Goal: Task Accomplishment & Management: Complete application form

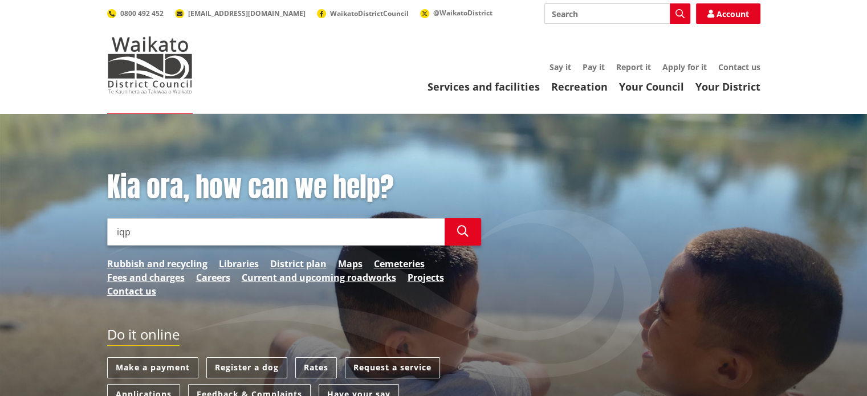
type input "iqp"
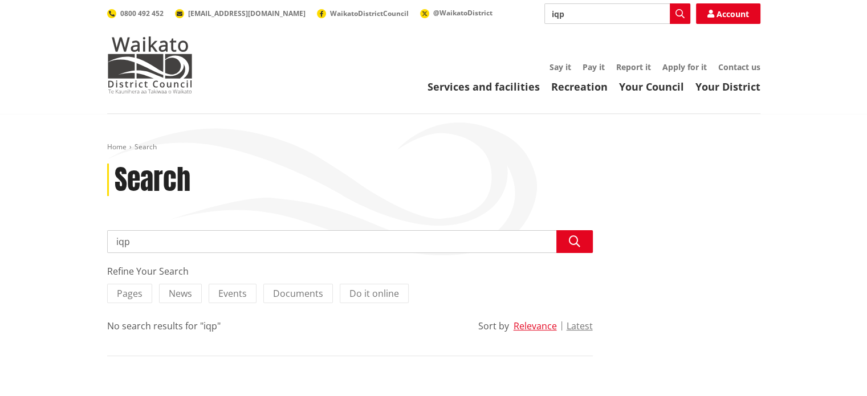
click at [150, 246] on input "iqp" at bounding box center [350, 241] width 486 height 23
type input "i"
type input "IQP"
click at [531, 87] on link "Services and facilities" at bounding box center [483, 87] width 112 height 14
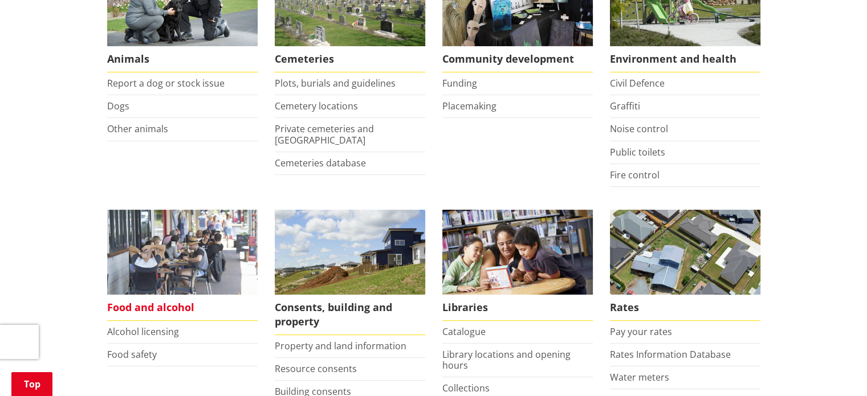
scroll to position [228, 0]
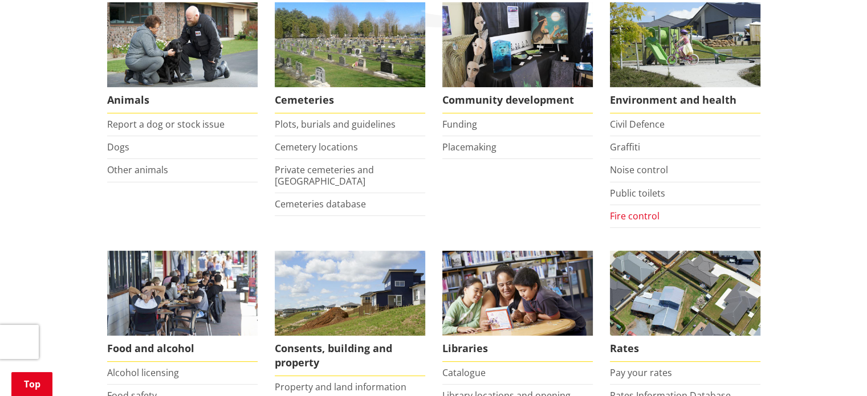
click at [646, 216] on link "Fire control" at bounding box center [635, 216] width 50 height 13
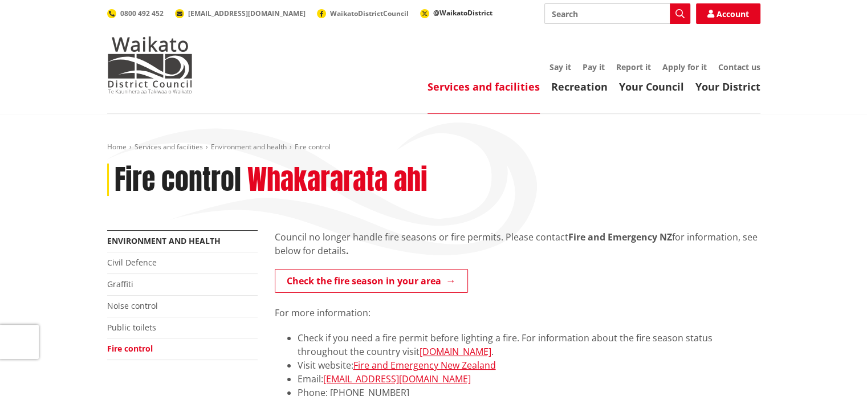
click at [433, 10] on span "@WaikatoDistrict" at bounding box center [462, 13] width 59 height 10
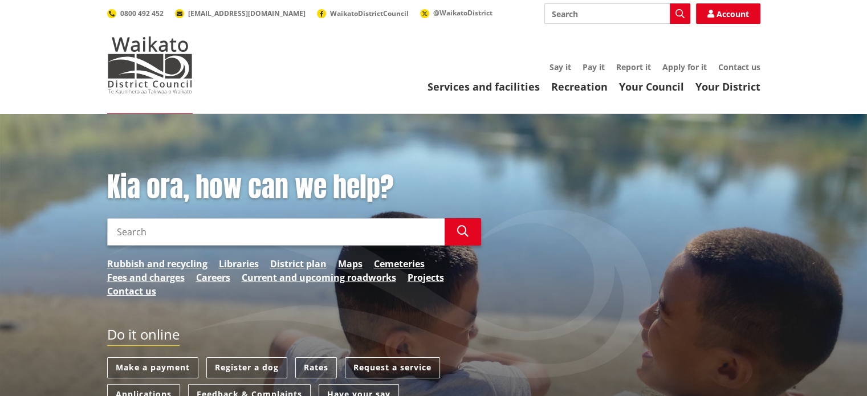
click at [248, 240] on input "Search" at bounding box center [275, 231] width 337 height 27
type input "i"
type input "IQP"
click at [465, 226] on icon "button" at bounding box center [462, 231] width 11 height 11
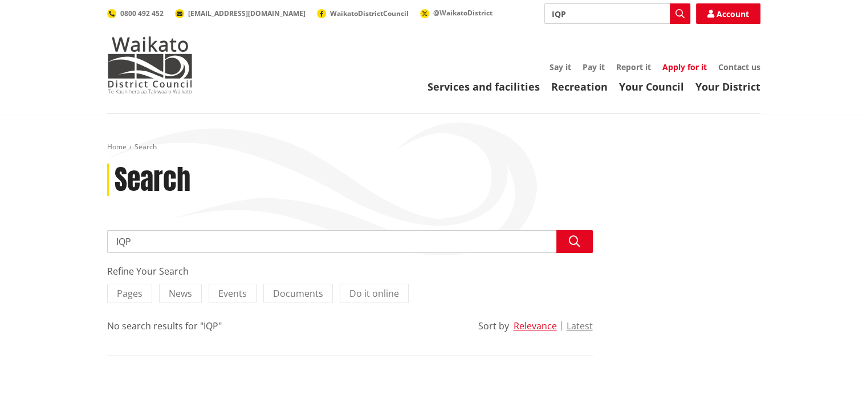
click at [679, 64] on link "Apply for it" at bounding box center [684, 67] width 44 height 11
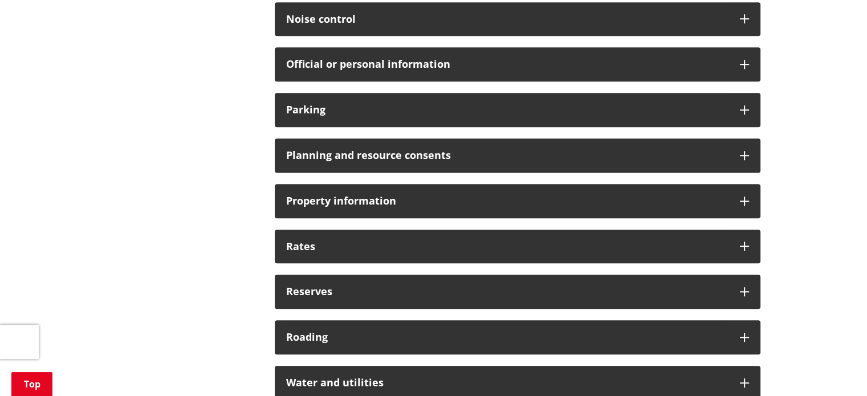
scroll to position [798, 0]
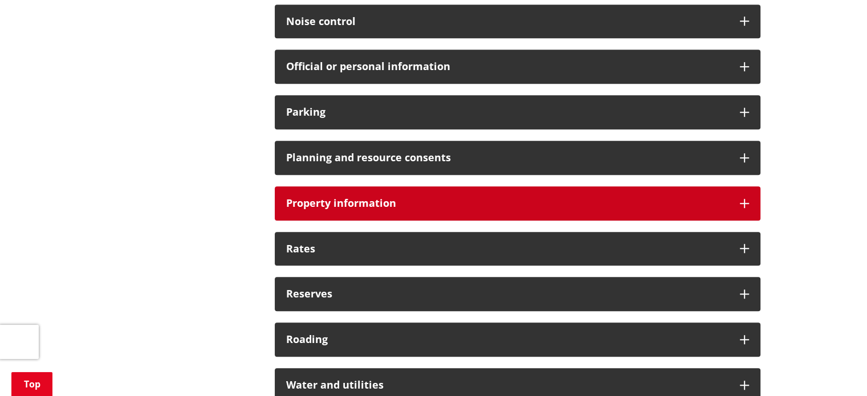
click at [747, 204] on icon at bounding box center [744, 203] width 9 height 9
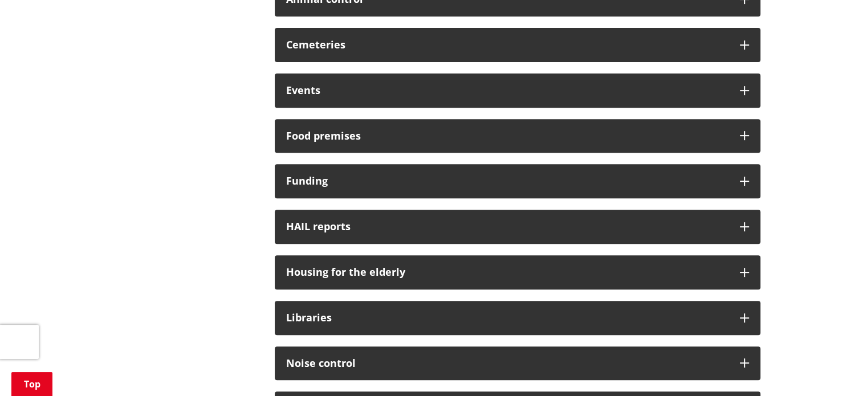
scroll to position [0, 0]
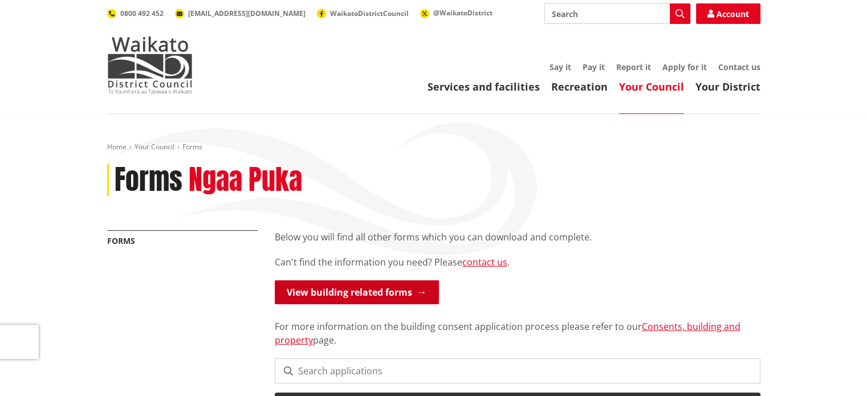
click at [321, 294] on link "View building related forms" at bounding box center [357, 292] width 164 height 24
